Goal: Task Accomplishment & Management: Manage account settings

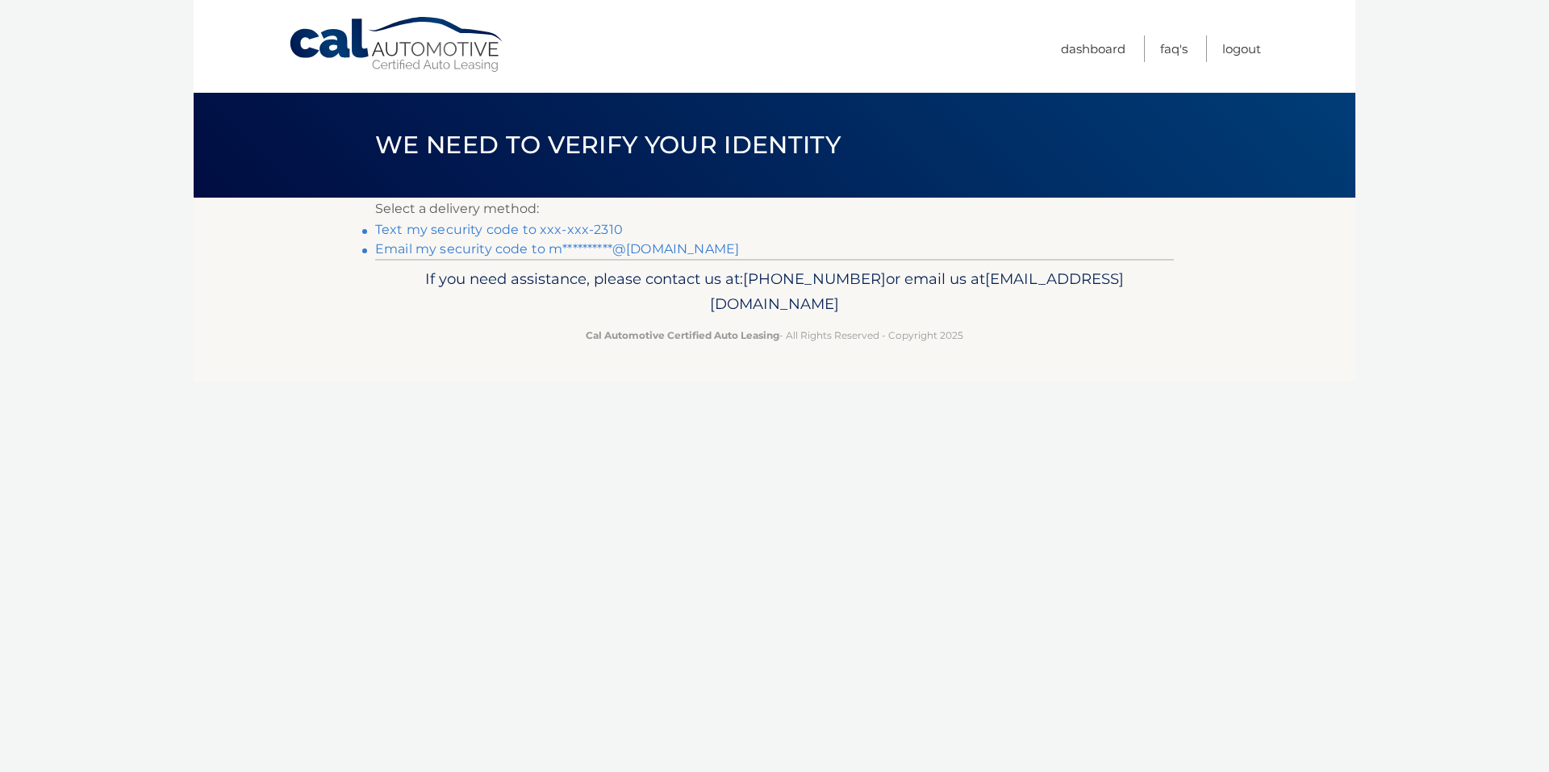
click at [521, 229] on link "Text my security code to xxx-xxx-2310" at bounding box center [499, 229] width 248 height 15
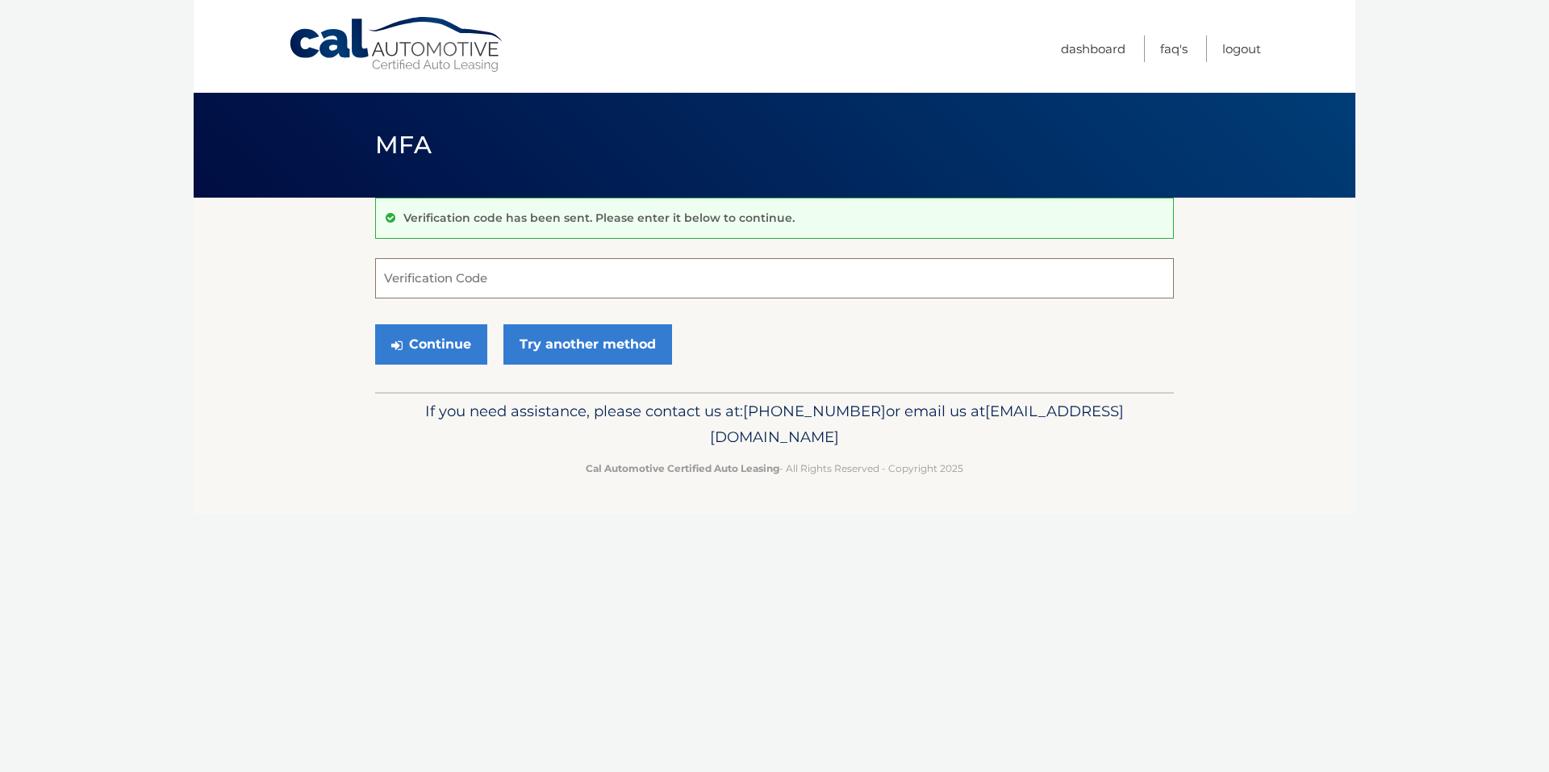
click at [559, 271] on input "Verification Code" at bounding box center [774, 278] width 799 height 40
type input "825928"
click at [422, 350] on button "Continue" at bounding box center [431, 344] width 112 height 40
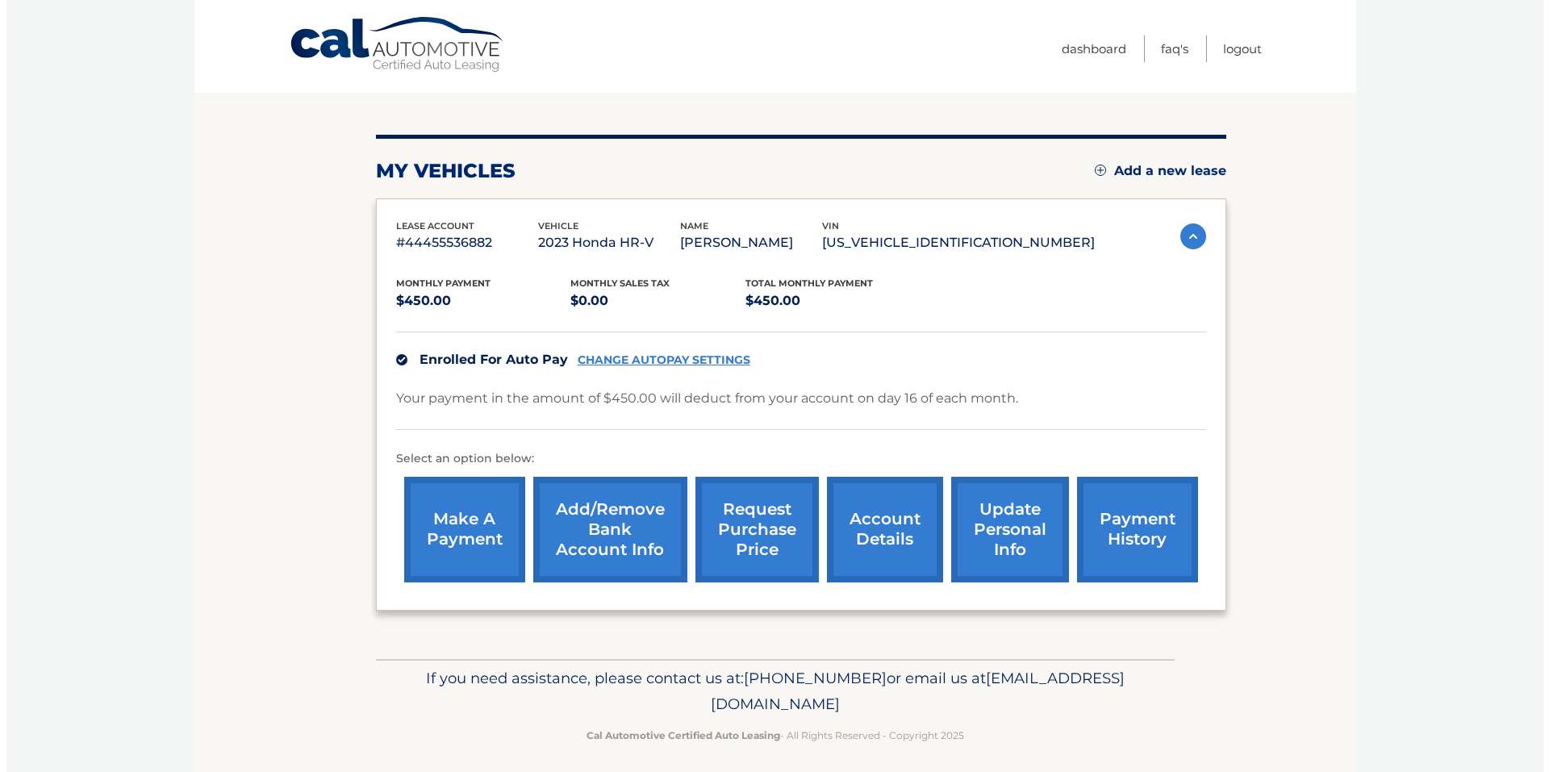
scroll to position [144, 0]
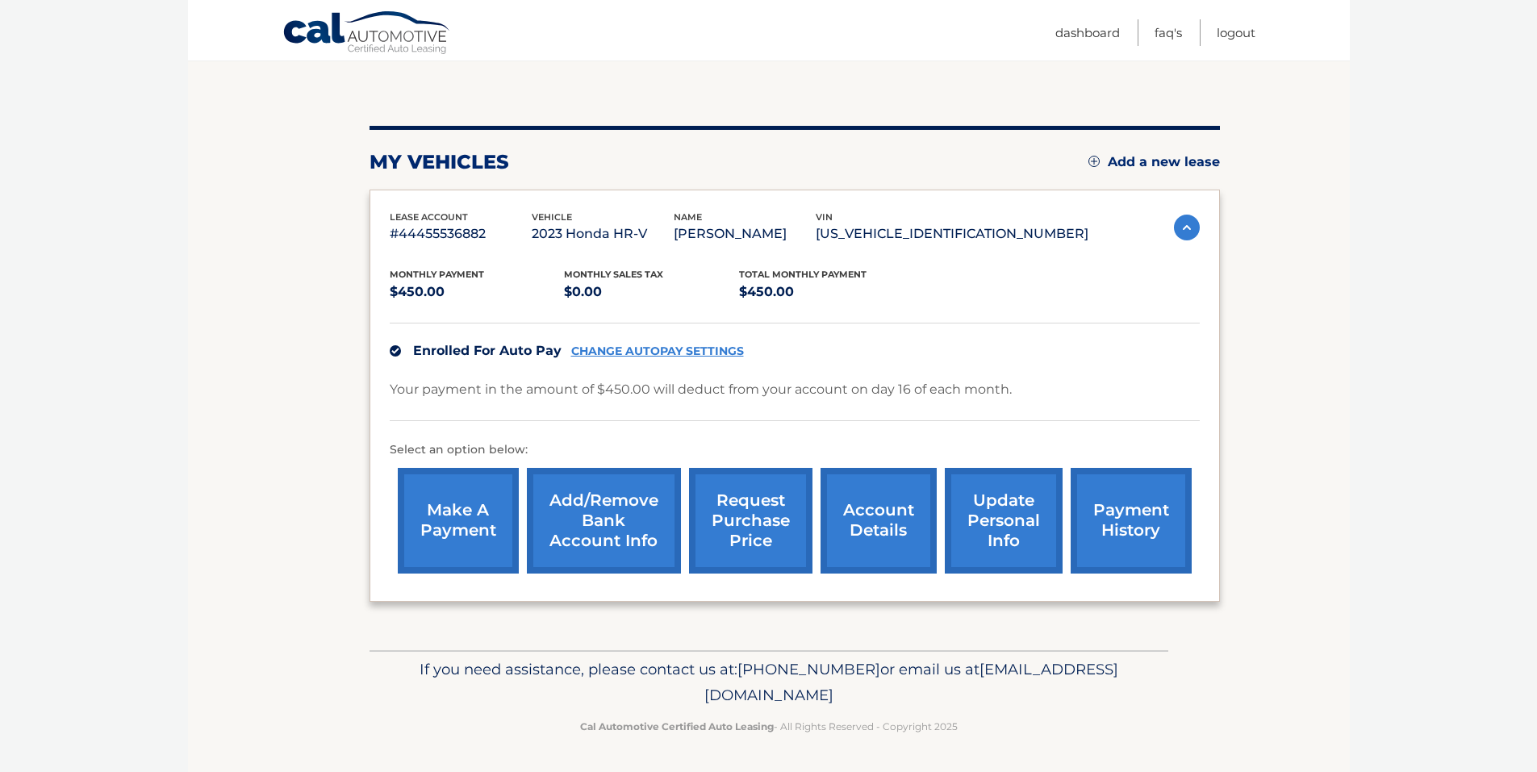
click at [768, 499] on link "request purchase price" at bounding box center [750, 521] width 123 height 106
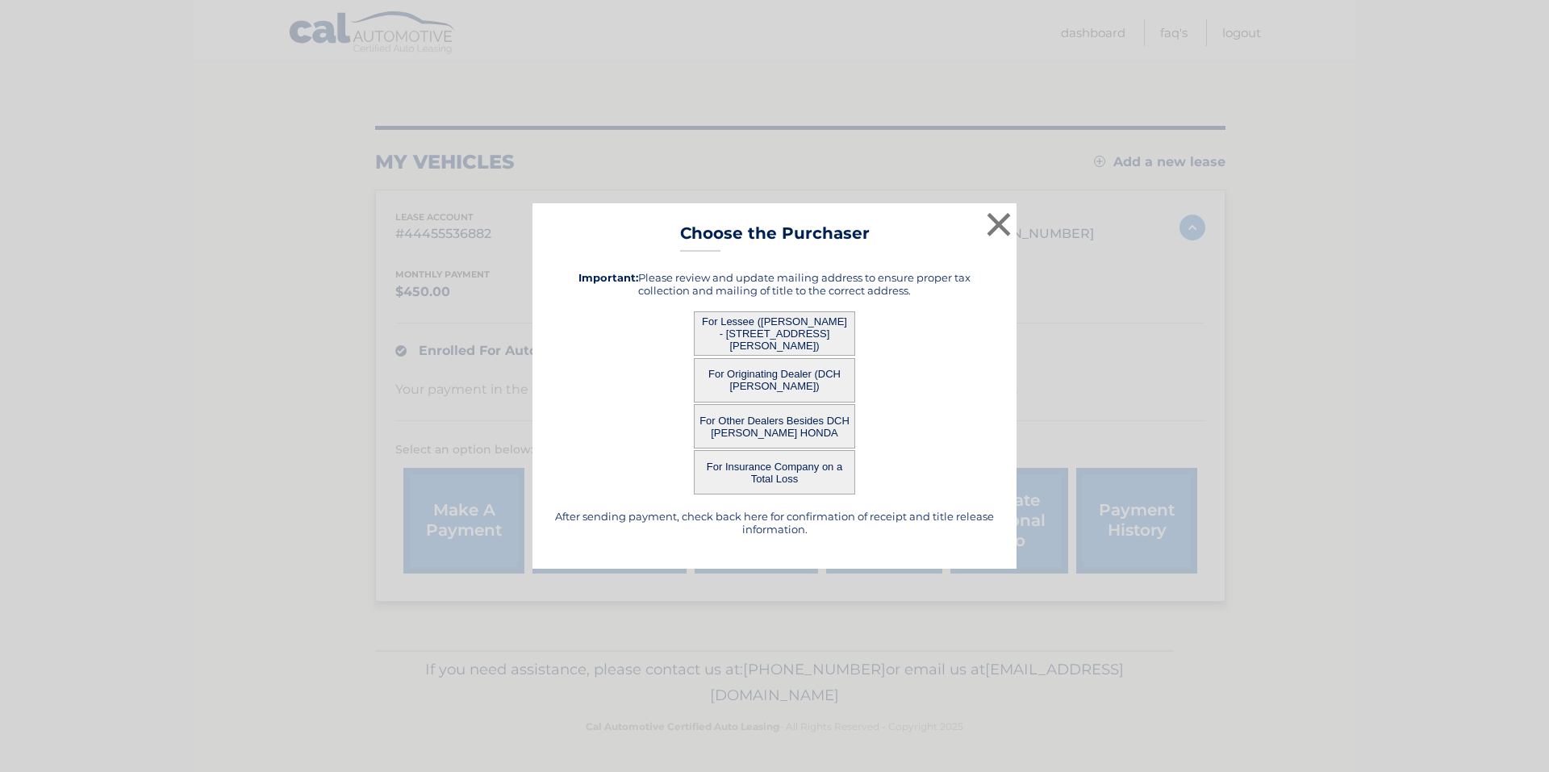
click at [774, 323] on button "For Lessee (RICHARD MARRONE - 54 HOWLAND RD, , MIDDLETOWN, NJ 07748)" at bounding box center [774, 333] width 161 height 44
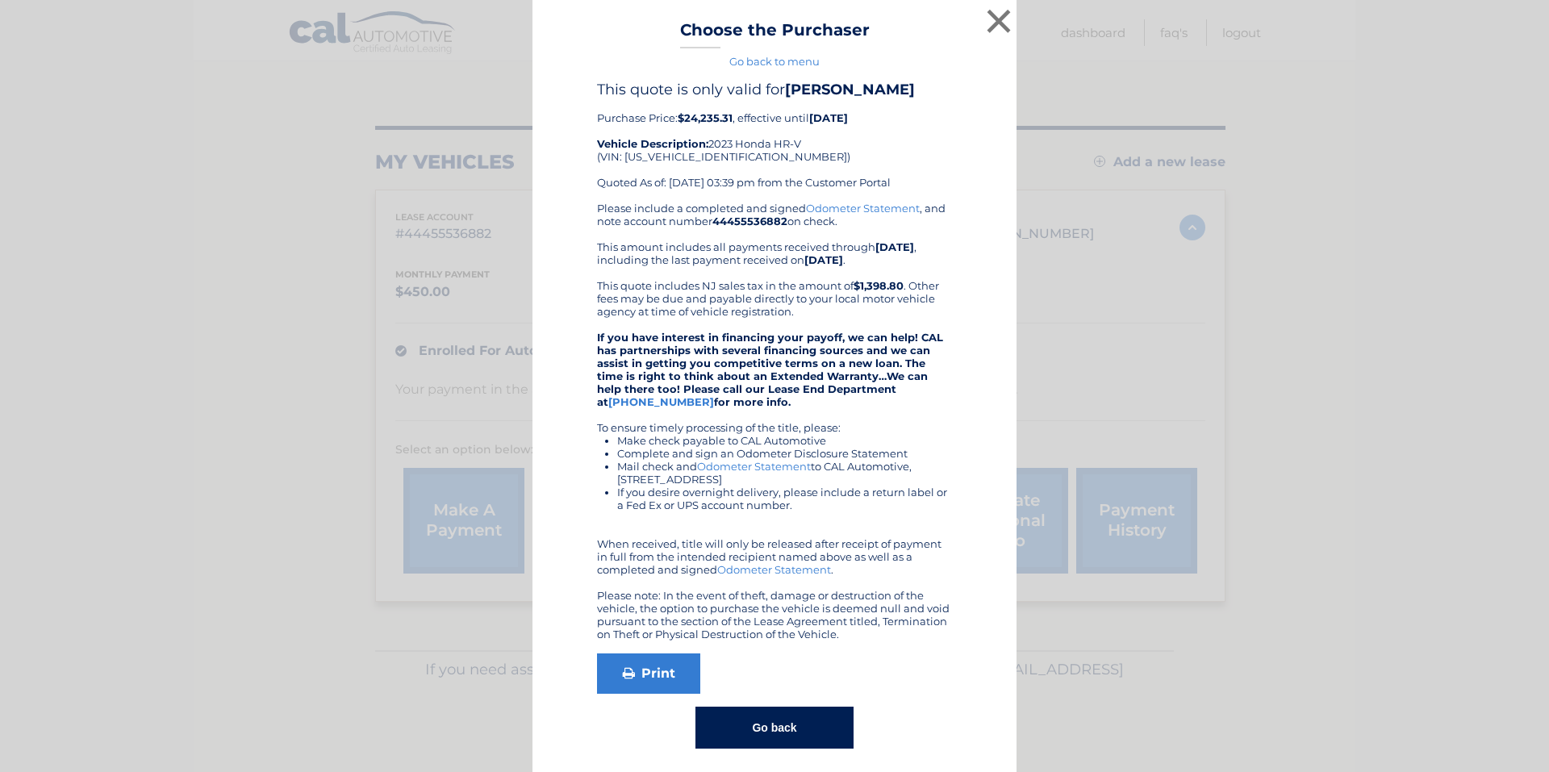
click at [740, 326] on div "× Choose the Purchaser Go back to menu After sending payment, check back here f…" at bounding box center [775, 391] width 484 height 782
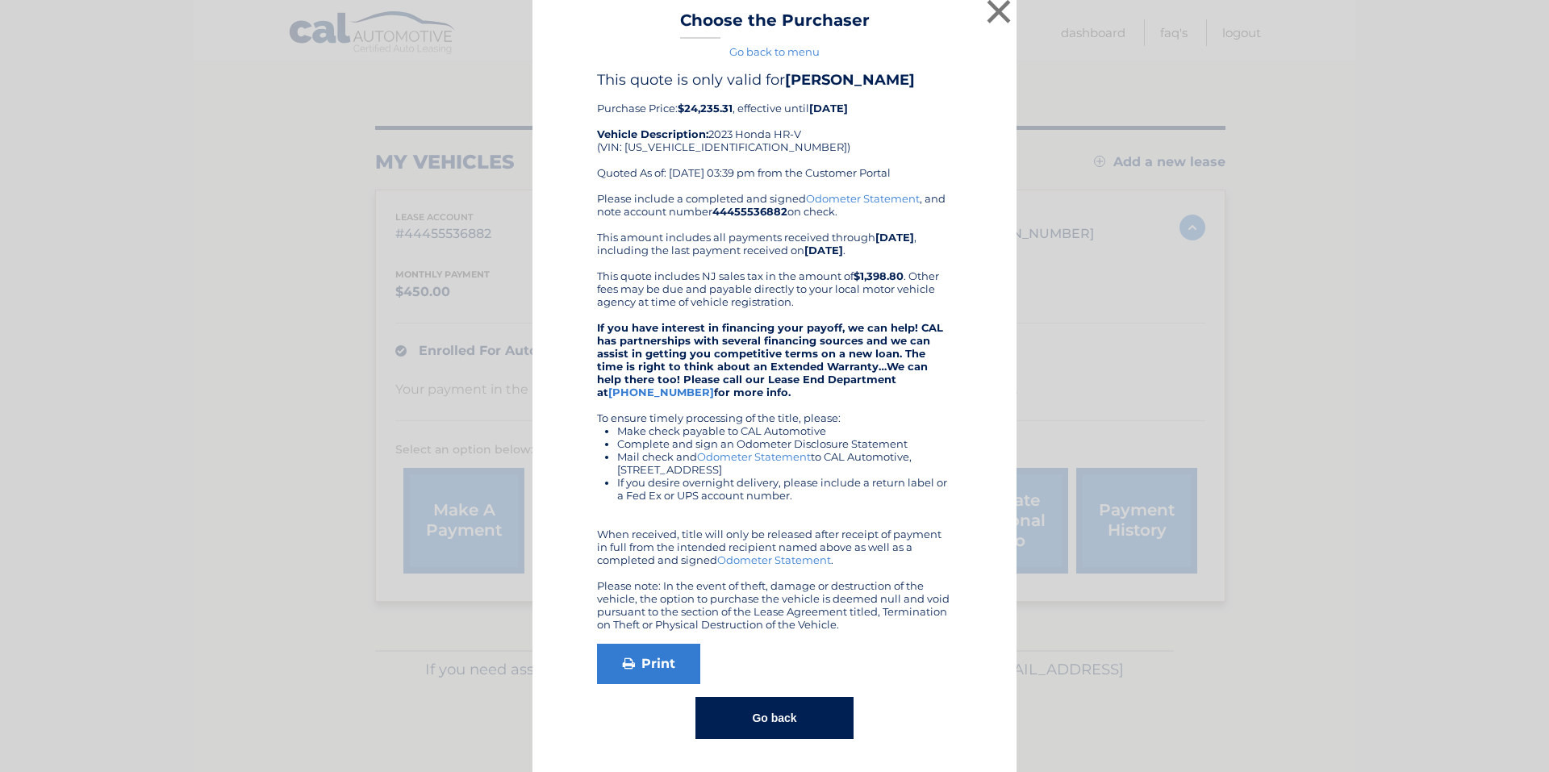
click at [784, 708] on button "Go back" at bounding box center [773, 718] width 157 height 42
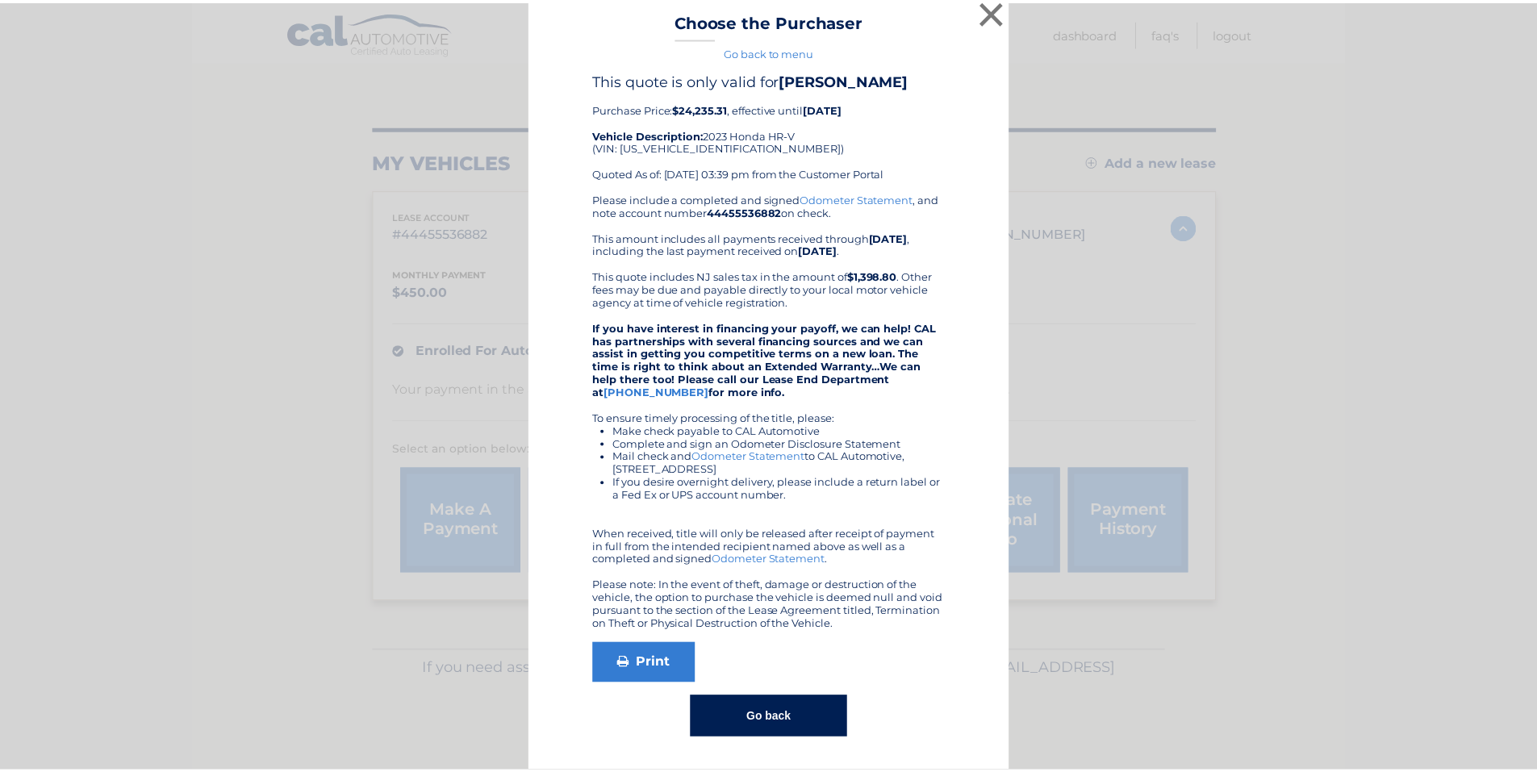
scroll to position [0, 0]
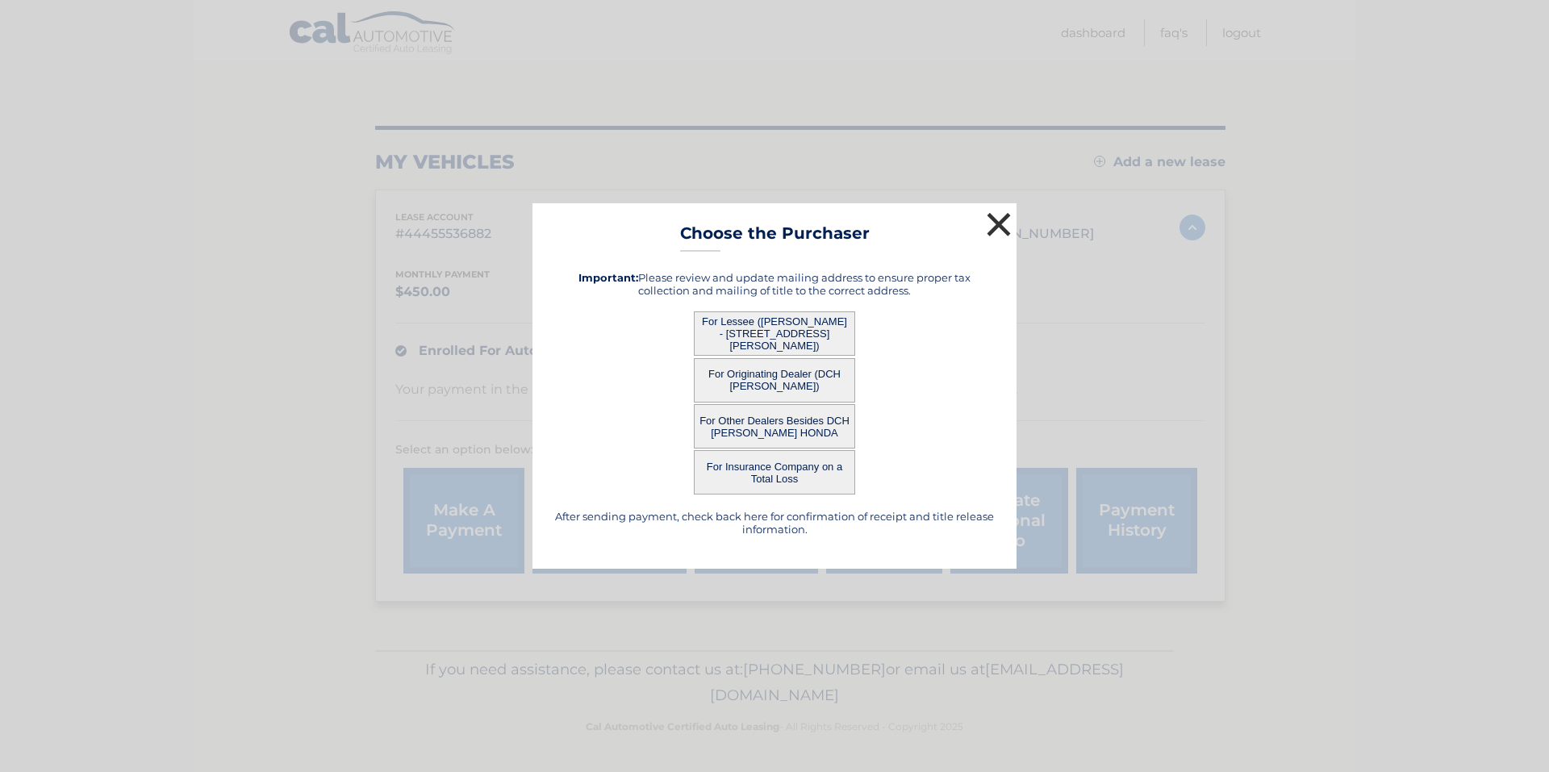
click at [998, 227] on button "×" at bounding box center [999, 224] width 32 height 32
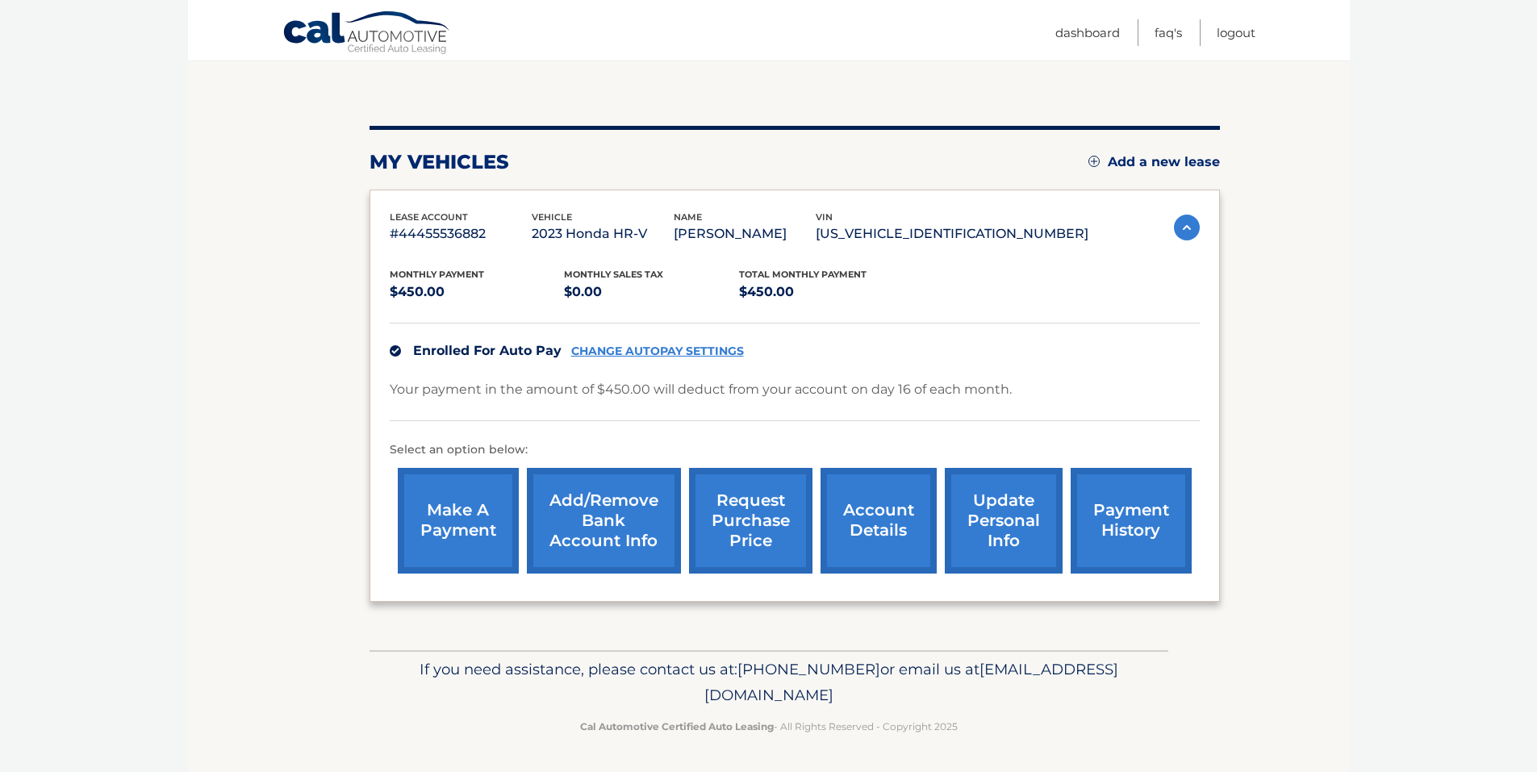
click at [894, 533] on link "account details" at bounding box center [879, 521] width 116 height 106
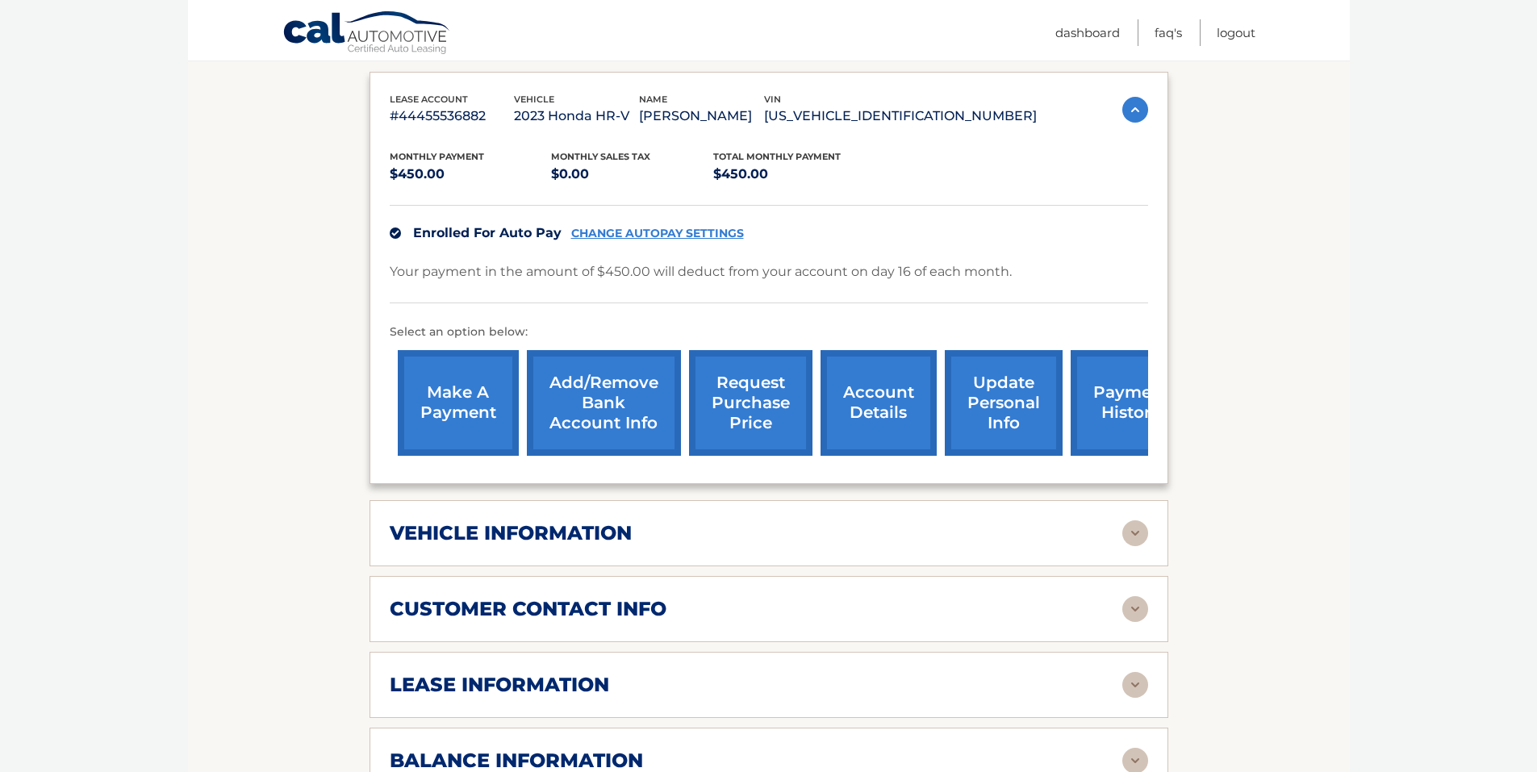
scroll to position [323, 0]
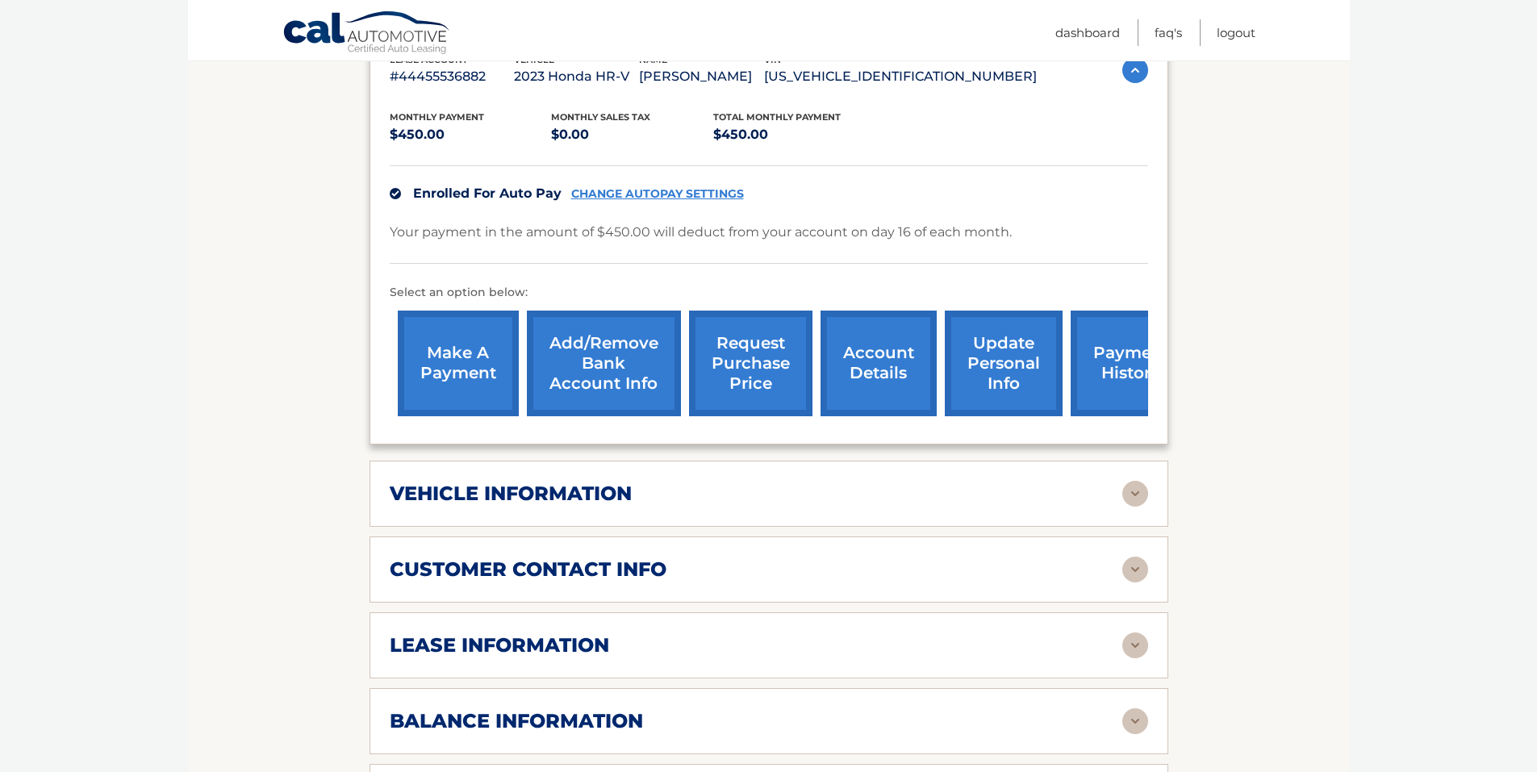
click at [512, 650] on h2 "lease information" at bounding box center [499, 645] width 219 height 24
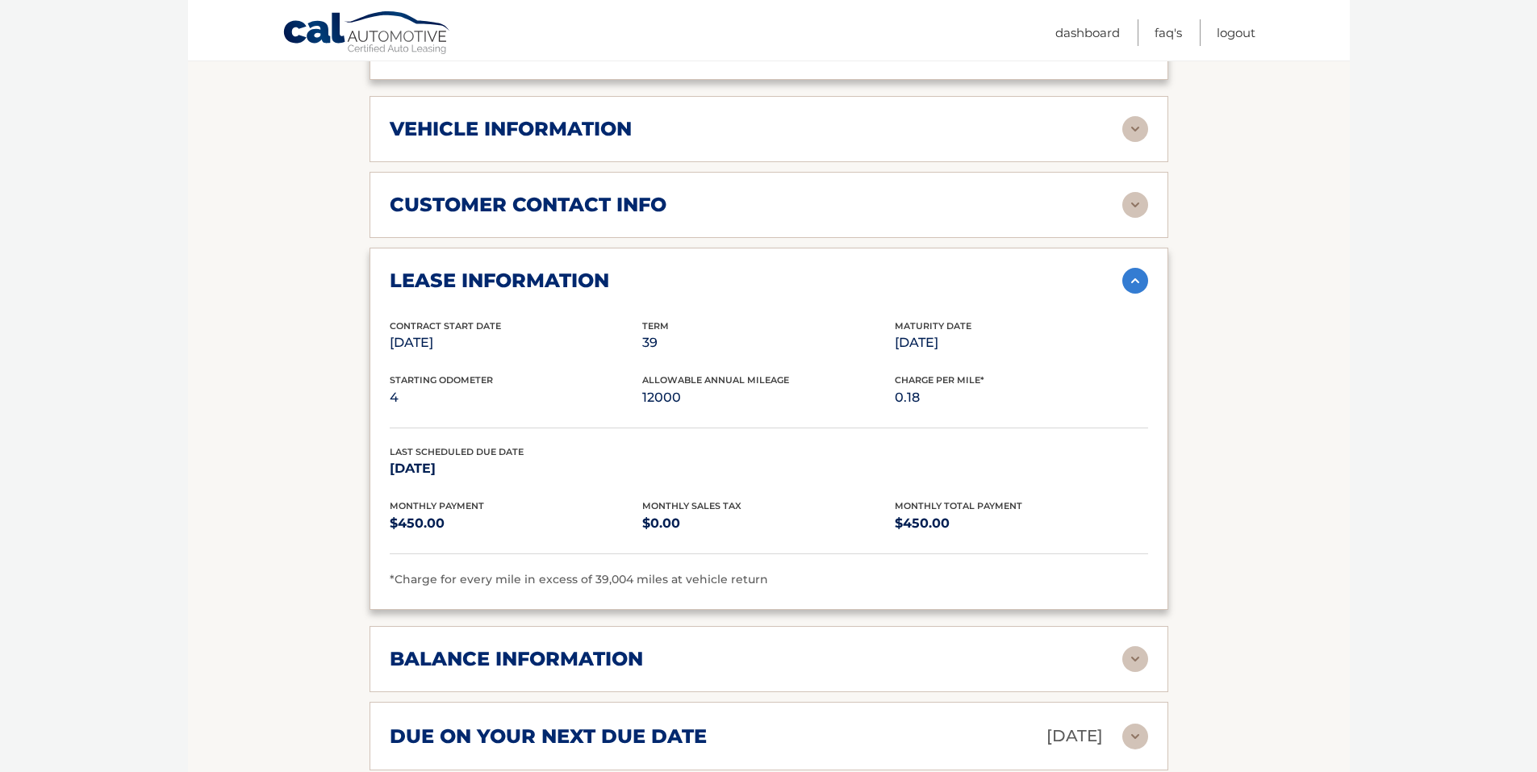
scroll to position [888, 0]
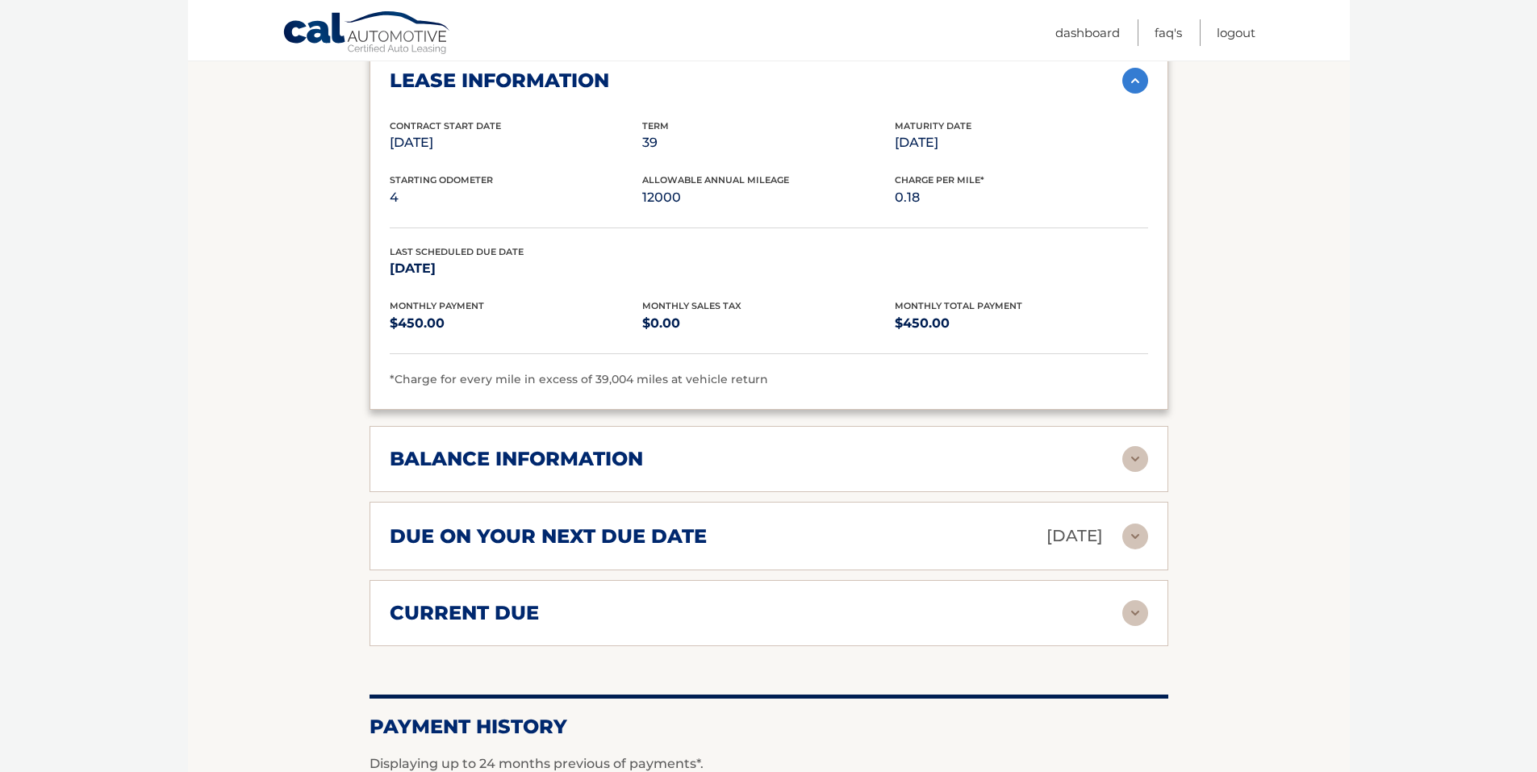
click at [591, 459] on h2 "balance information" at bounding box center [516, 459] width 253 height 24
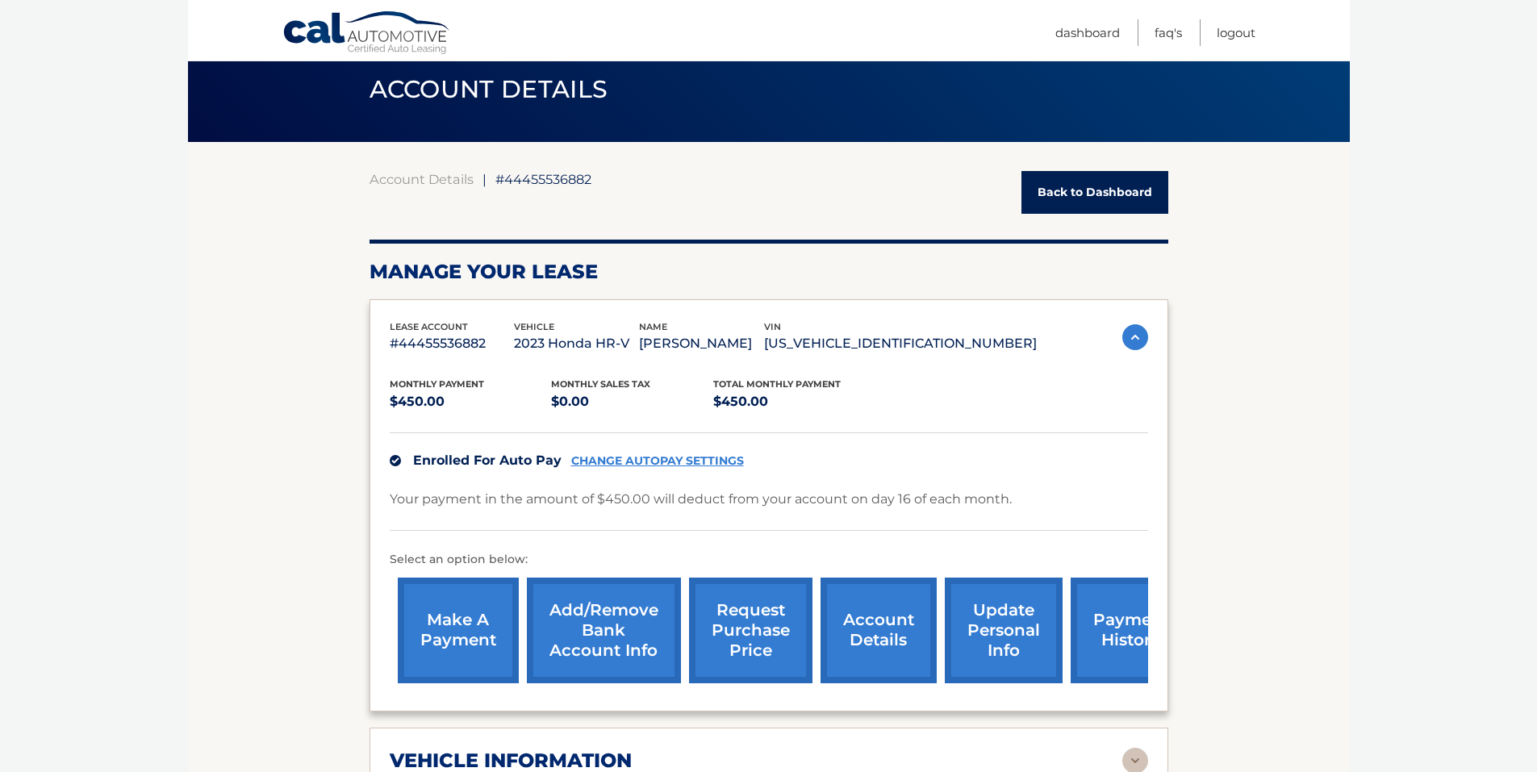
scroll to position [54, 0]
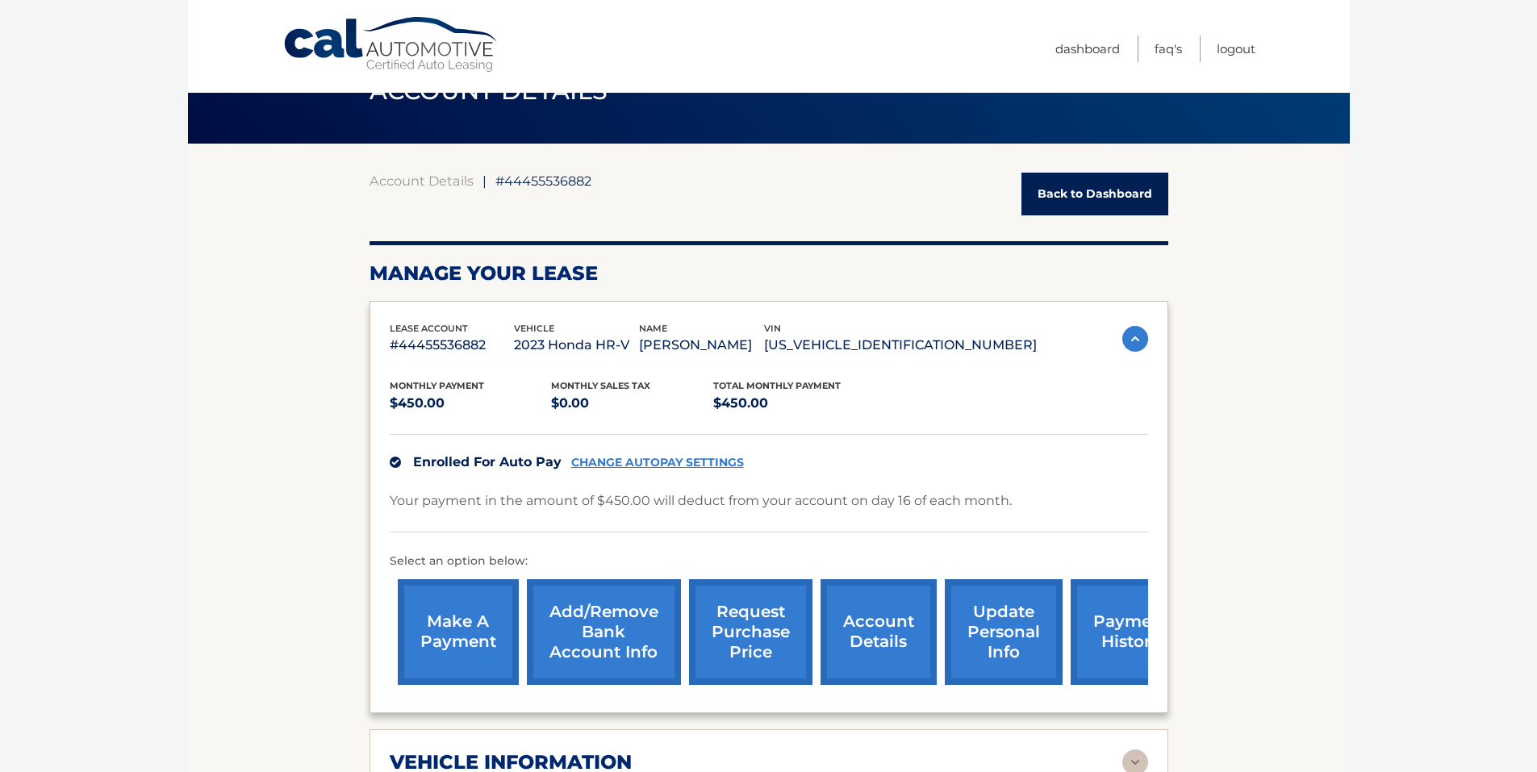
click at [1159, 48] on link "FAQ's" at bounding box center [1168, 49] width 27 height 27
